Goal: Navigation & Orientation: Go to known website

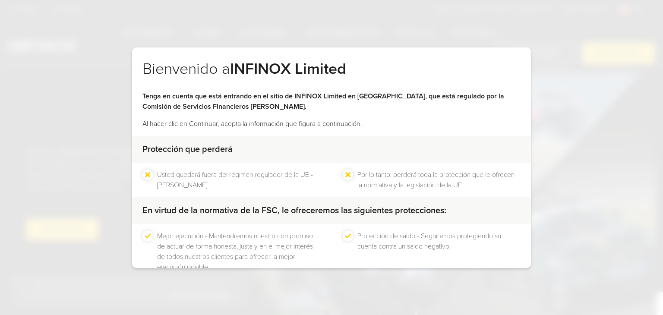
scroll to position [55, 0]
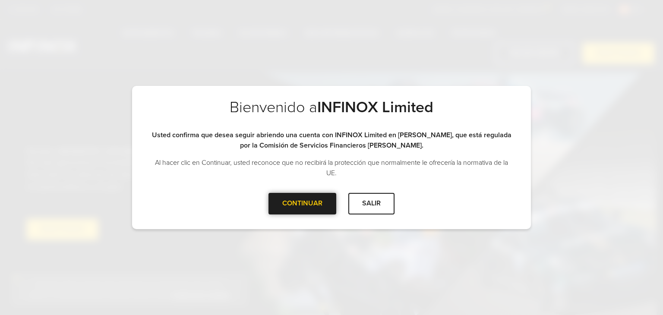
click at [303, 204] on div at bounding box center [303, 204] width 0 height 0
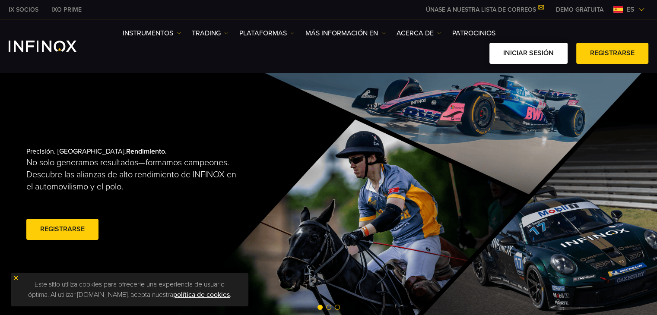
click at [504, 54] on link "Iniciar sesión" at bounding box center [528, 53] width 78 height 21
